Goal: Use online tool/utility: Utilize a website feature to perform a specific function

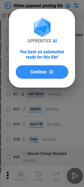
click at [35, 74] on span "Continue" at bounding box center [38, 72] width 16 height 4
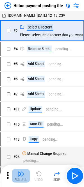
click at [22, 174] on img "button" at bounding box center [20, 174] width 7 height 7
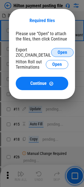
click at [55, 56] on button "Open" at bounding box center [62, 52] width 22 height 9
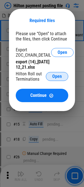
click at [54, 74] on span "Open" at bounding box center [56, 76] width 9 height 4
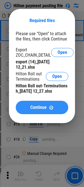
click at [49, 107] on img at bounding box center [51, 107] width 5 height 5
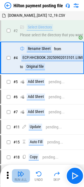
click at [24, 180] on div "Run All" at bounding box center [21, 179] width 13 height 3
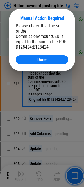
scroll to position [649, 0]
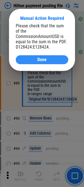
click at [28, 58] on div "Done" at bounding box center [41, 60] width 39 height 4
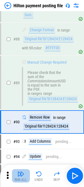
click at [18, 178] on button "Run All" at bounding box center [21, 175] width 18 height 13
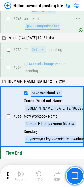
scroll to position [3122, 0]
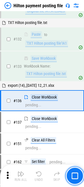
scroll to position [1071, 0]
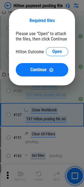
click at [53, 48] on button "Open" at bounding box center [57, 51] width 22 height 9
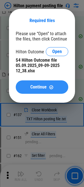
click at [40, 87] on span "Continue" at bounding box center [38, 87] width 16 height 4
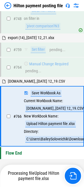
scroll to position [3122, 0]
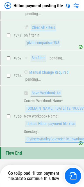
scroll to position [3122, 0]
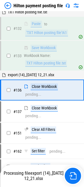
scroll to position [1071, 0]
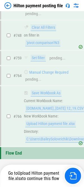
scroll to position [3122, 0]
